Goal: Find specific page/section: Find specific page/section

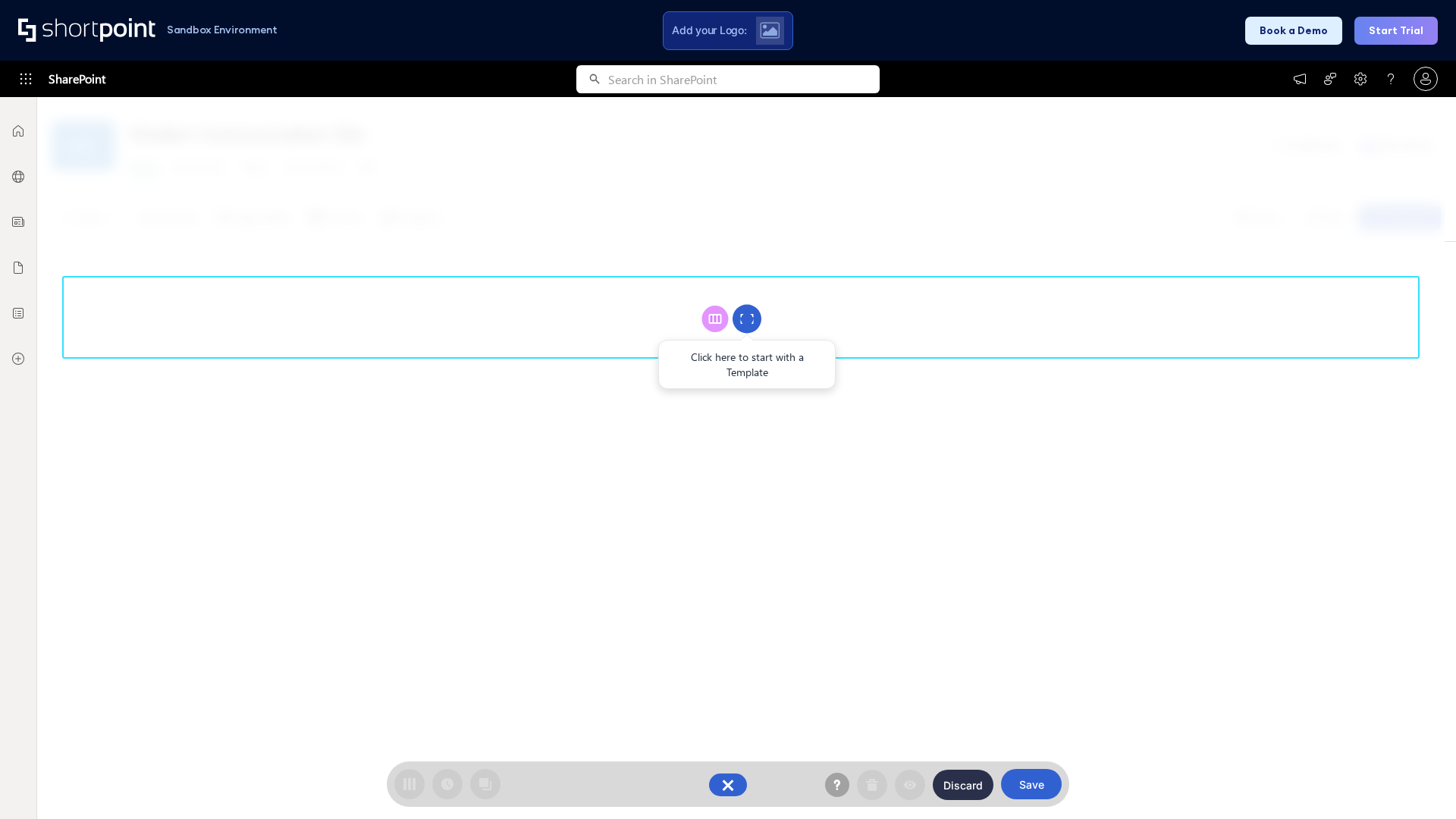
click at [747, 319] on circle at bounding box center [747, 320] width 29 height 29
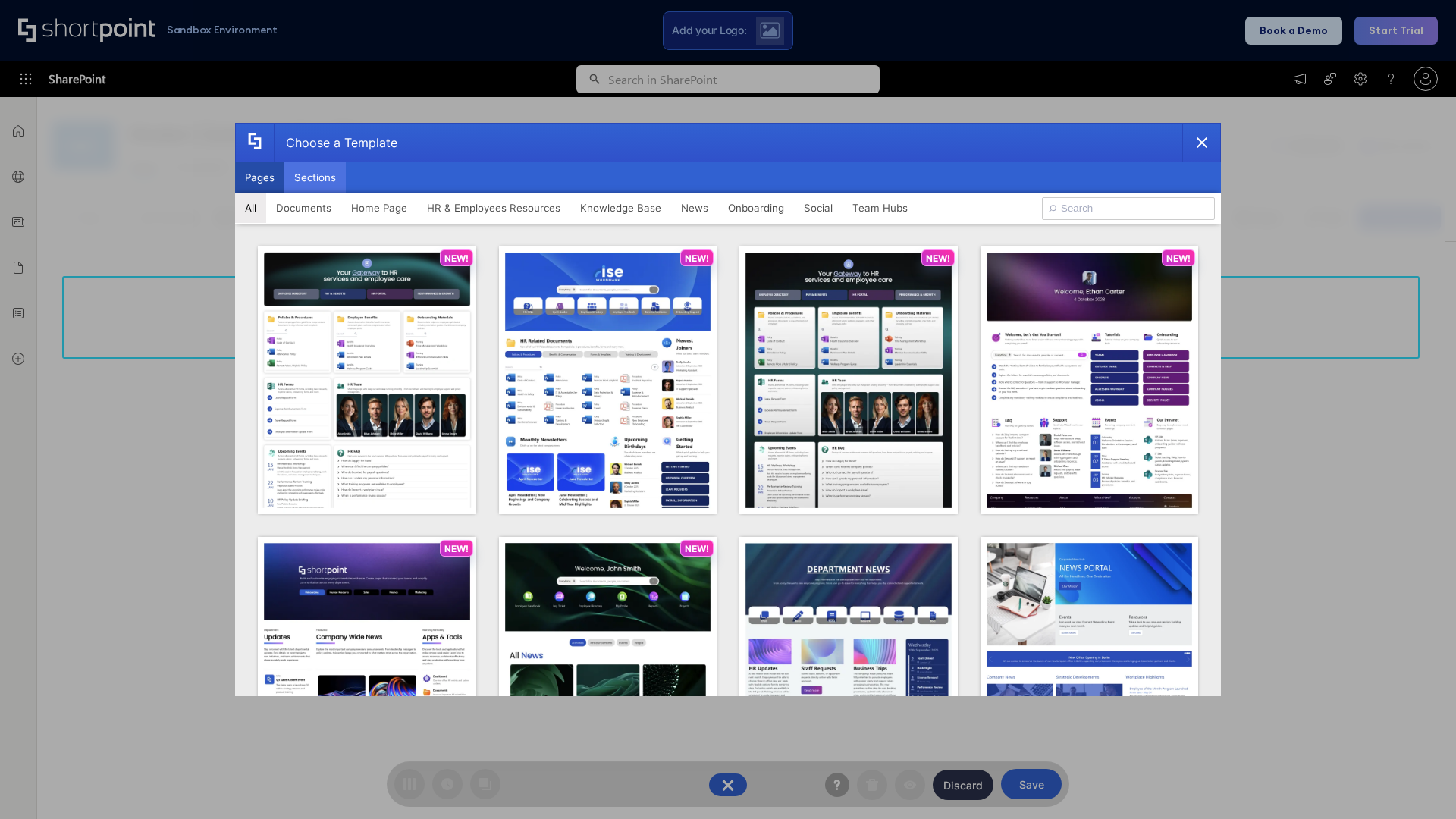
click at [315, 177] on button "Sections" at bounding box center [315, 176] width 61 height 30
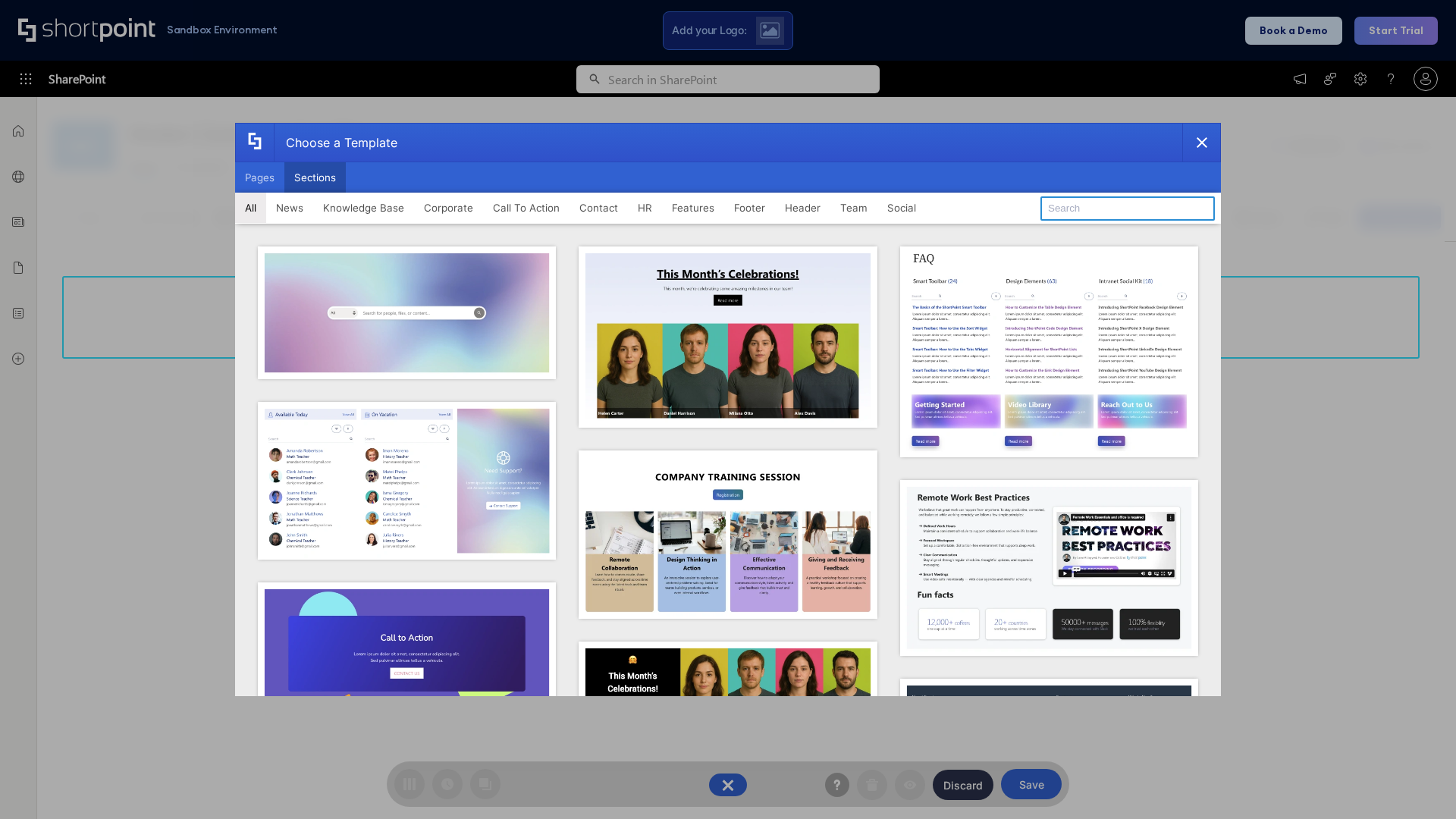
type input "Company News"
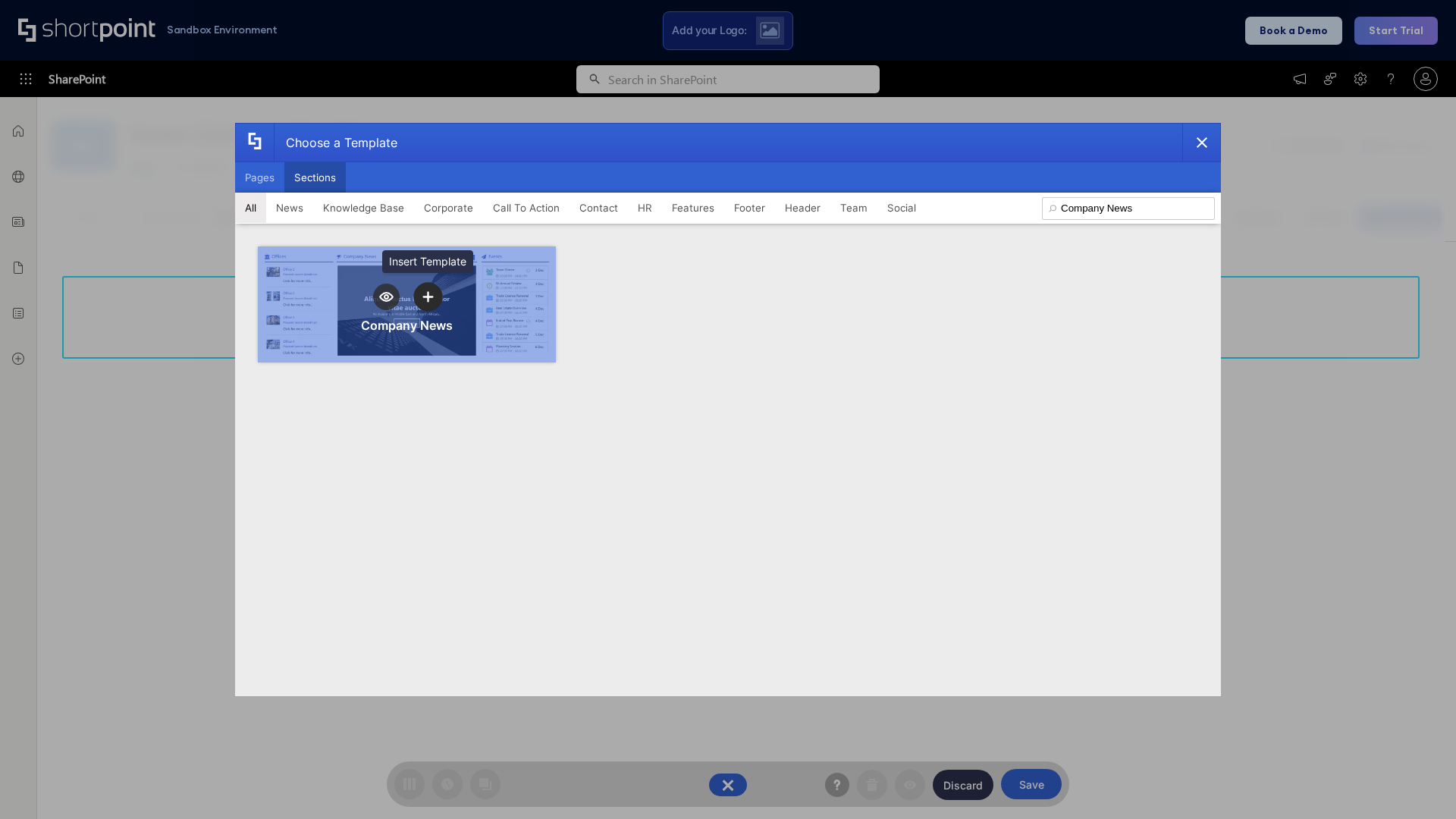
click at [428, 296] on icon "template selector" at bounding box center [427, 296] width 11 height 11
